Goal: Find specific page/section: Find specific page/section

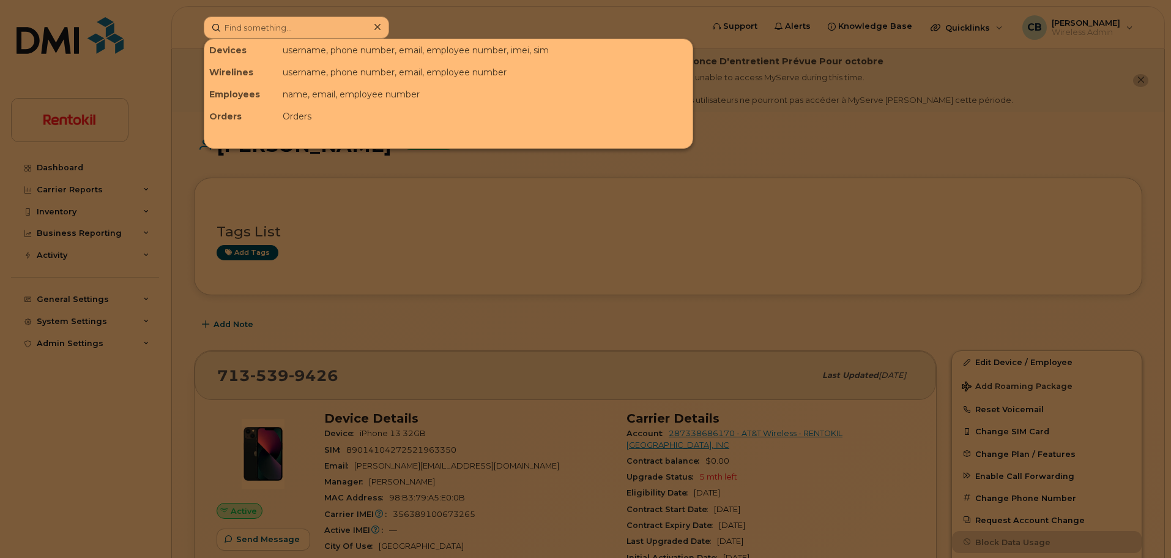
scroll to position [155, 0]
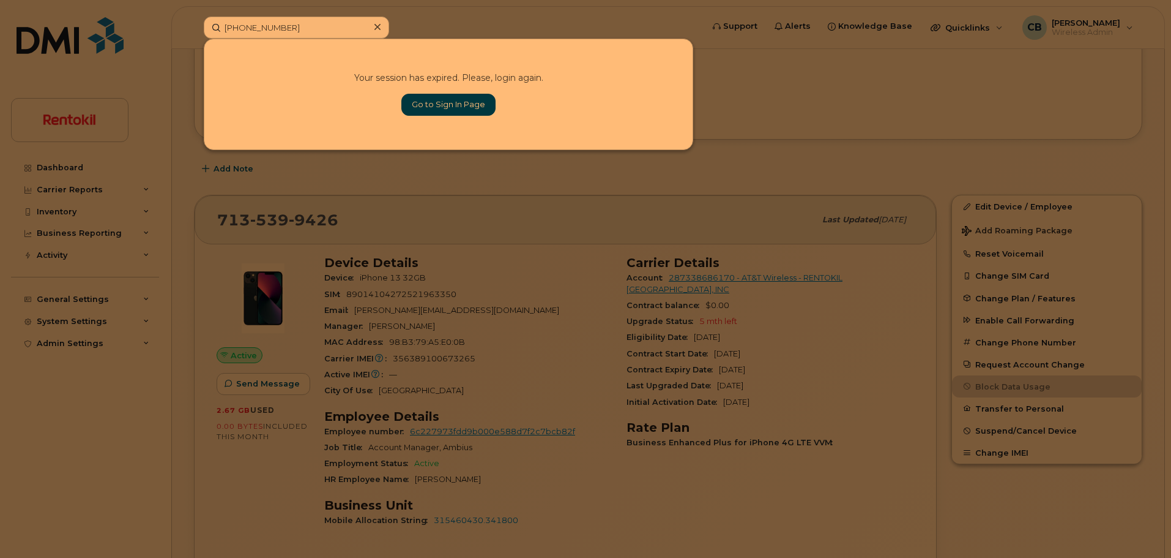
type input "[PHONE_NUMBER]"
click at [457, 106] on link "Go to Sign In Page" at bounding box center [448, 105] width 94 height 22
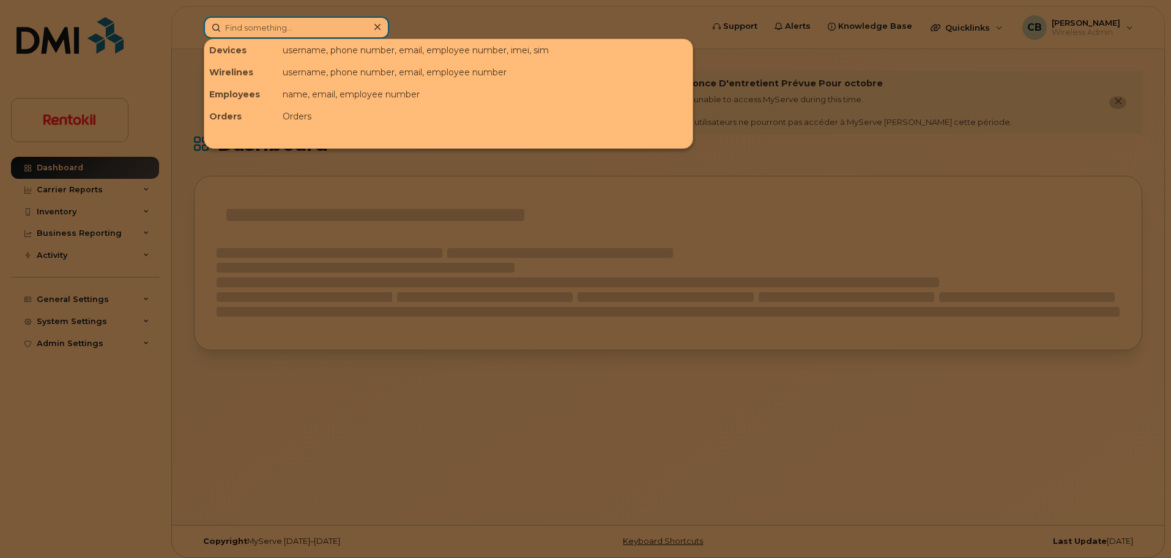
click at [291, 29] on input at bounding box center [296, 28] width 185 height 22
paste input "[PHONE_NUMBER]"
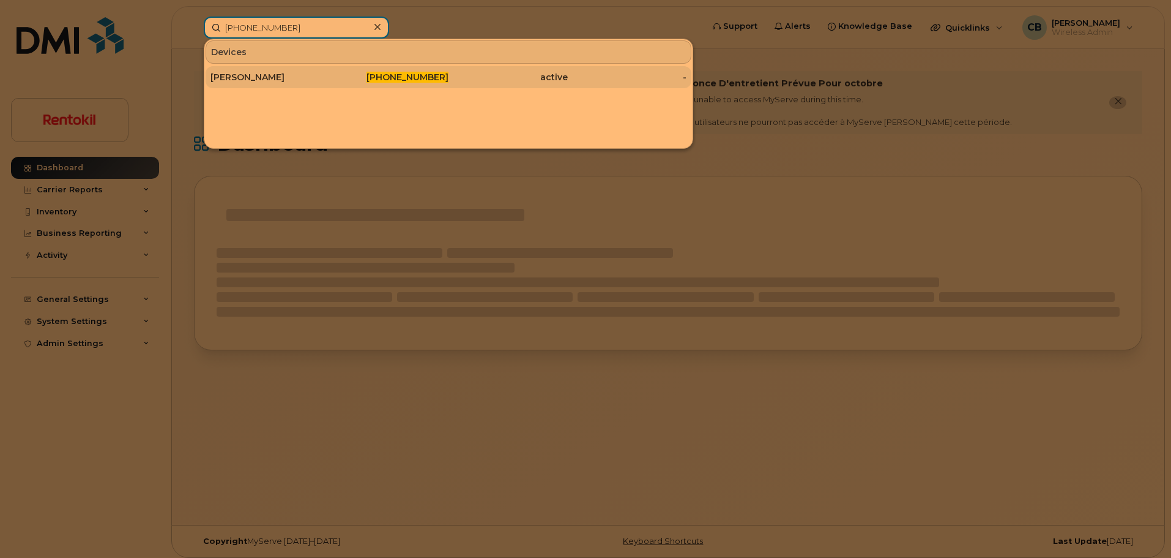
type input "[PHONE_NUMBER]"
click at [253, 72] on div "[PERSON_NAME]" at bounding box center [270, 77] width 119 height 12
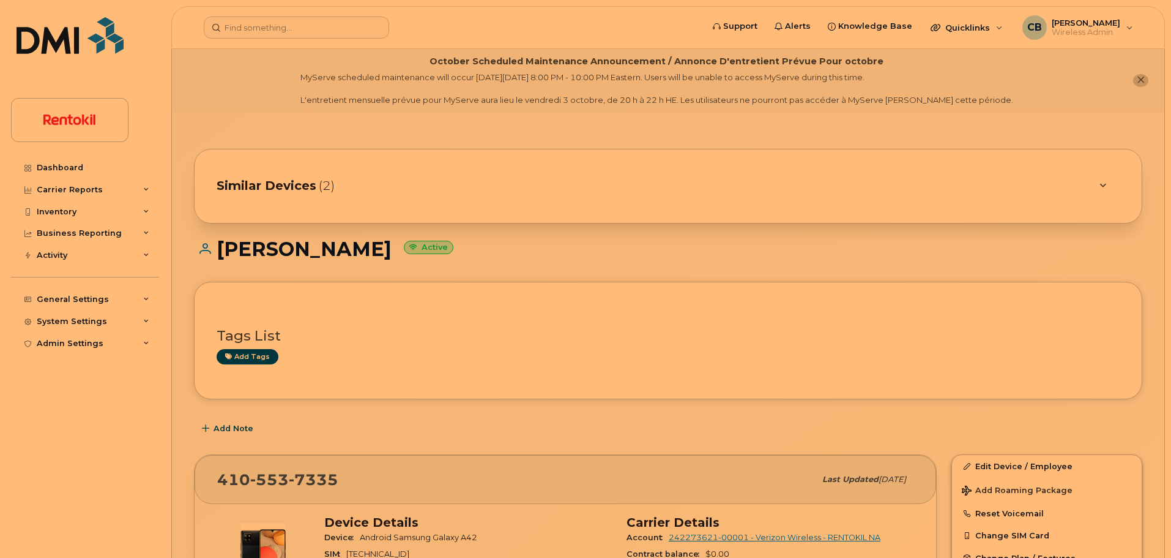
click at [1098, 183] on div at bounding box center [1103, 186] width 15 height 15
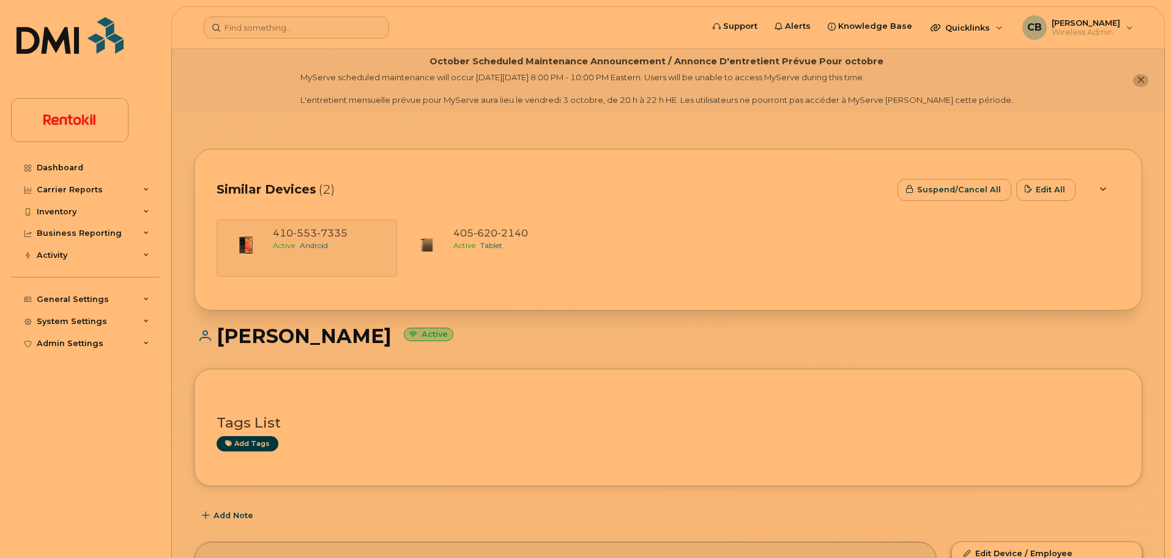
click at [1098, 195] on div at bounding box center [1103, 189] width 15 height 15
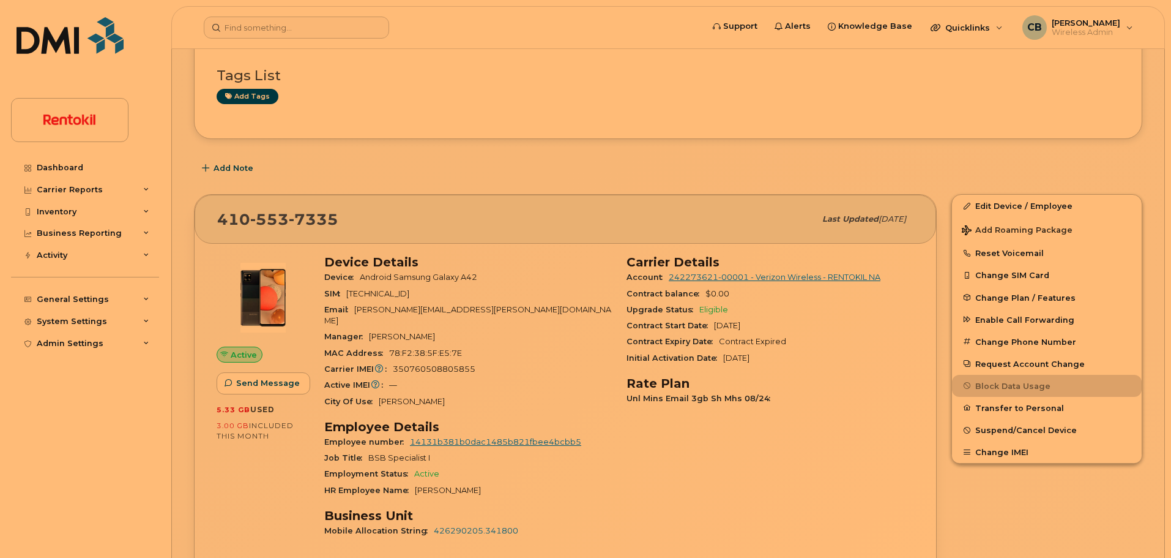
scroll to position [281, 0]
